Goal: Transaction & Acquisition: Subscribe to service/newsletter

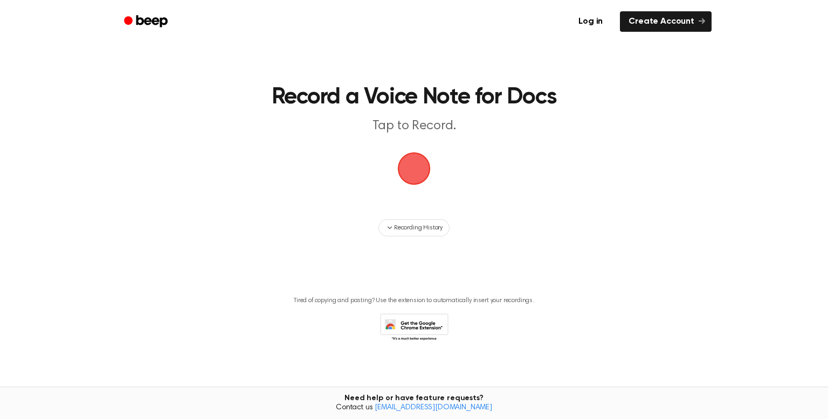
click at [412, 163] on span "button" at bounding box center [414, 169] width 33 height 33
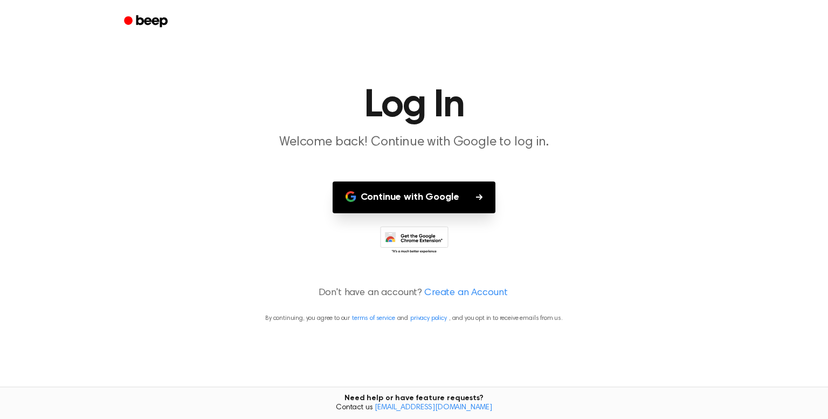
click at [474, 207] on button "Continue with Google" at bounding box center [414, 198] width 163 height 32
click at [413, 224] on main "Log In Welcome back! Continue with Google to log in. Continue with Google Don't…" at bounding box center [414, 209] width 828 height 419
click at [403, 203] on button "Continue with Google" at bounding box center [414, 198] width 163 height 32
click at [671, 53] on main "Log In Welcome back! Continue with Google to log in. Continue with Google Don't…" at bounding box center [414, 209] width 828 height 419
click at [491, 116] on h1 "Log In" at bounding box center [414, 105] width 552 height 39
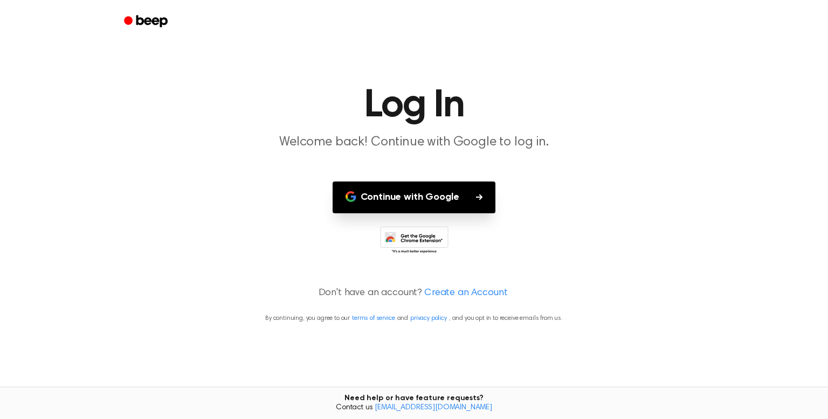
click at [155, 13] on link "Beep" at bounding box center [146, 21] width 61 height 21
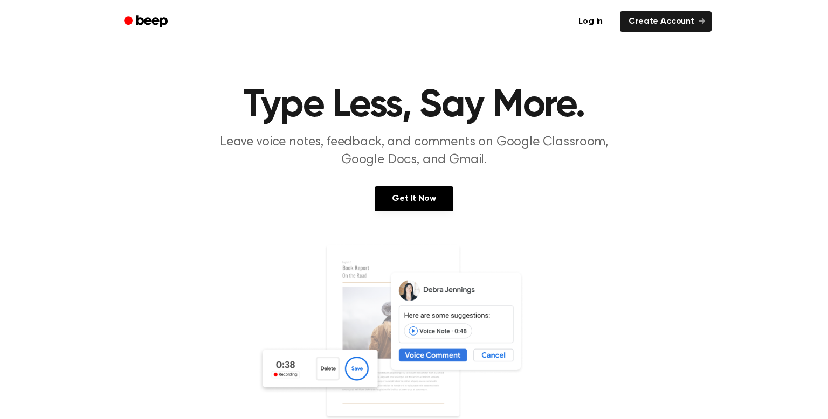
click at [155, 13] on link "Beep" at bounding box center [146, 21] width 61 height 21
click at [421, 187] on link "Get It Now" at bounding box center [414, 199] width 78 height 25
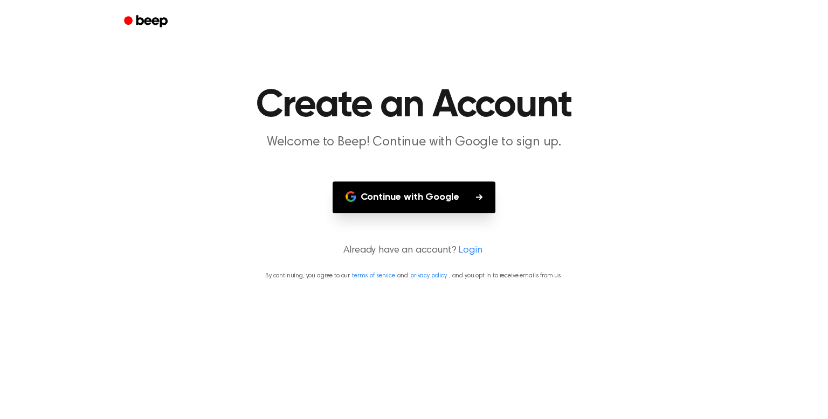
click at [421, 187] on button "Continue with Google" at bounding box center [414, 198] width 163 height 32
